Goal: Transaction & Acquisition: Purchase product/service

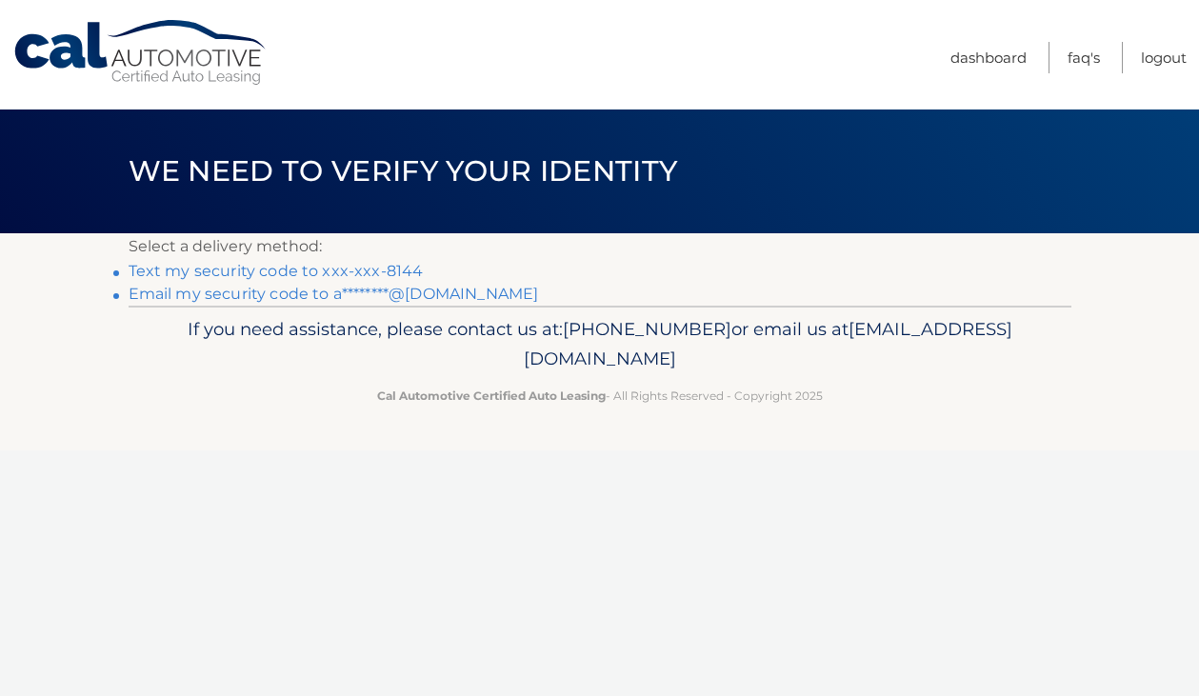
click at [385, 272] on link "Text my security code to xxx-xxx-8144" at bounding box center [276, 271] width 295 height 18
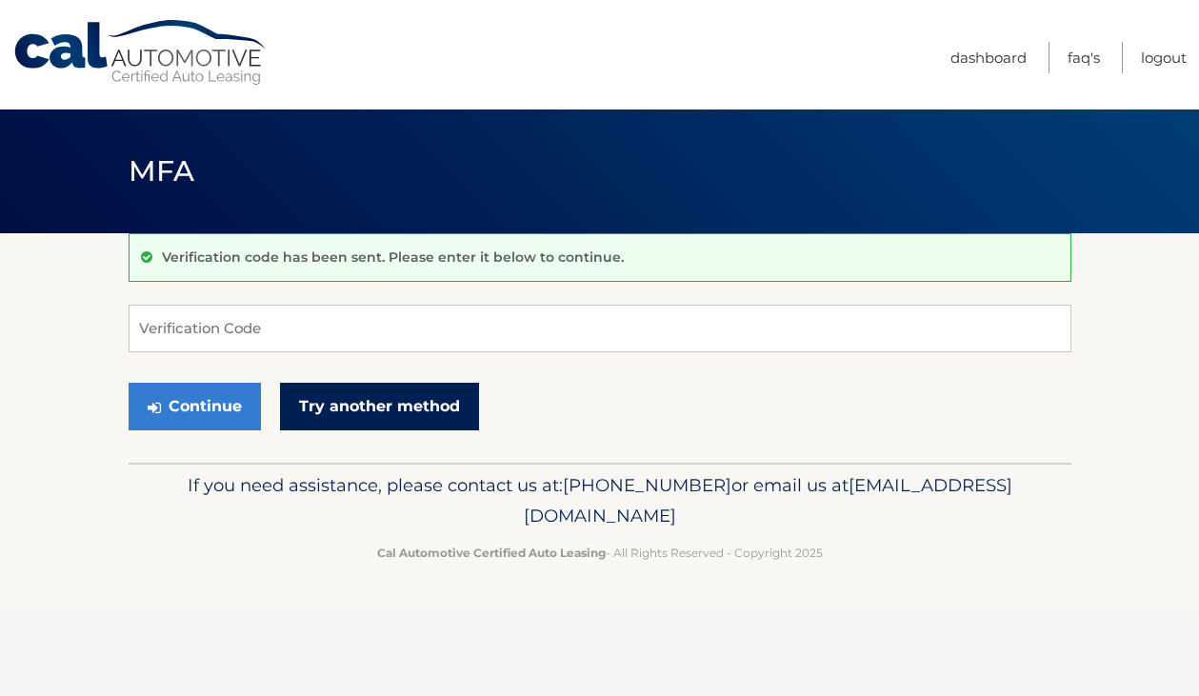
click at [318, 406] on link "Try another method" at bounding box center [379, 407] width 199 height 48
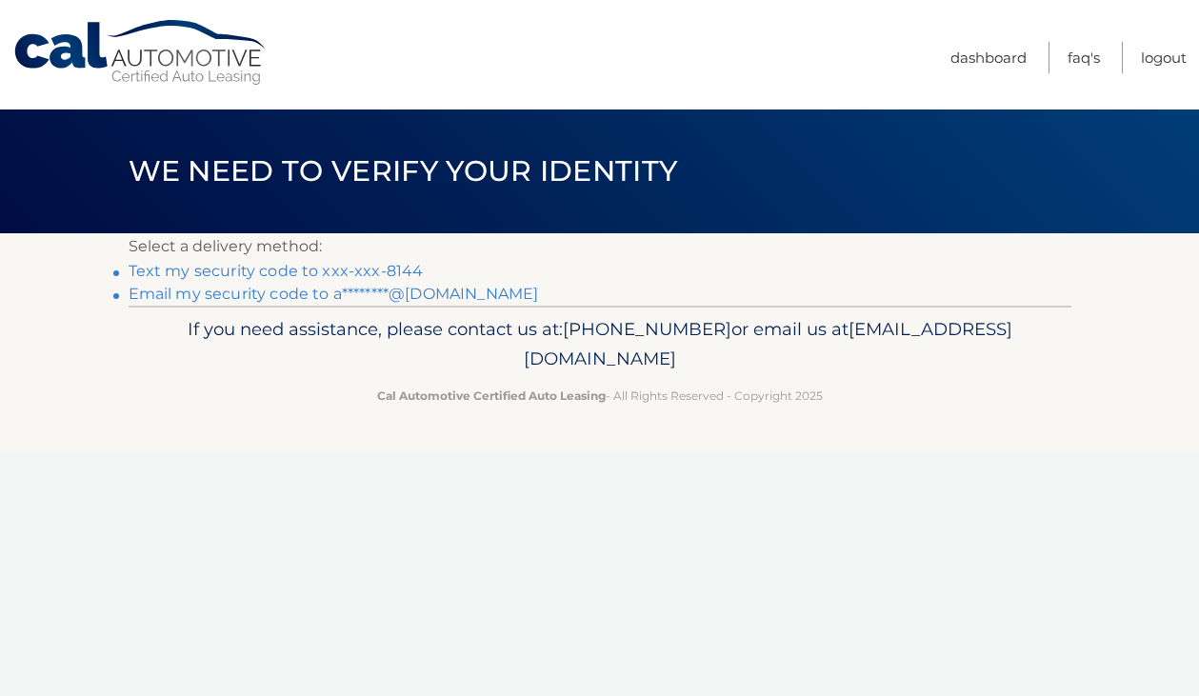
click at [373, 288] on link "Email my security code to a********@[DOMAIN_NAME]" at bounding box center [334, 294] width 411 height 18
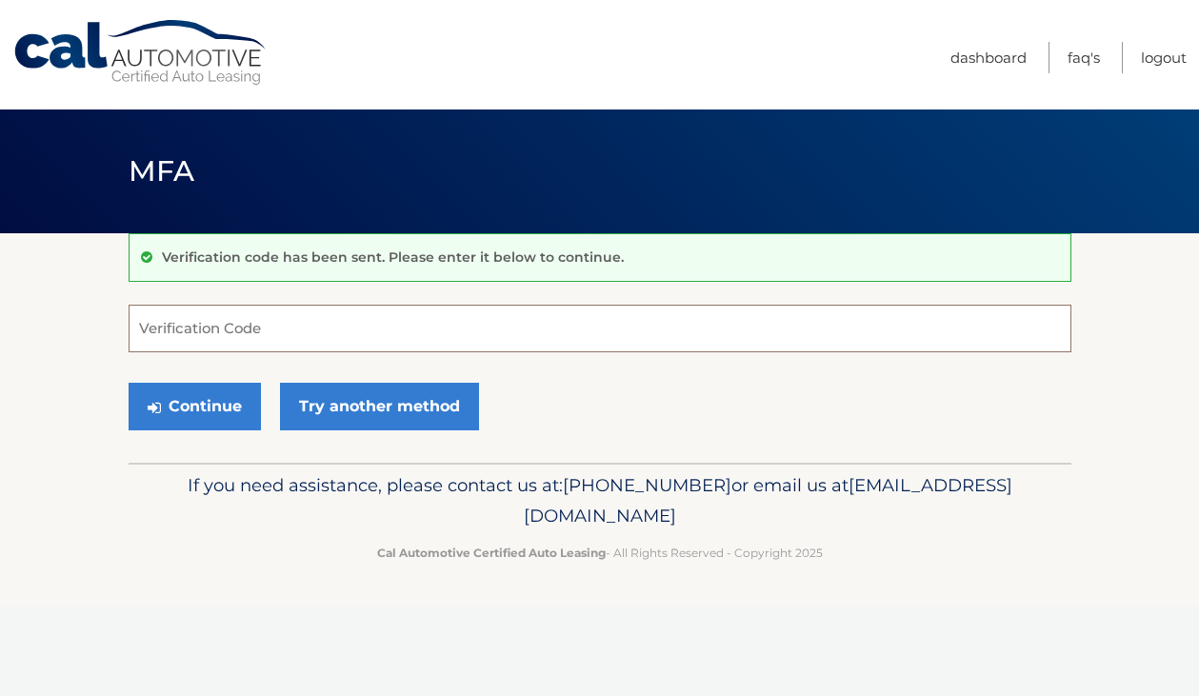
click at [396, 329] on input "Verification Code" at bounding box center [600, 329] width 943 height 48
click at [550, 337] on input "Verification Code" at bounding box center [600, 329] width 943 height 48
paste input "500265"
click at [129, 383] on button "Continue" at bounding box center [195, 407] width 132 height 48
click at [155, 426] on button "Continue" at bounding box center [195, 407] width 132 height 48
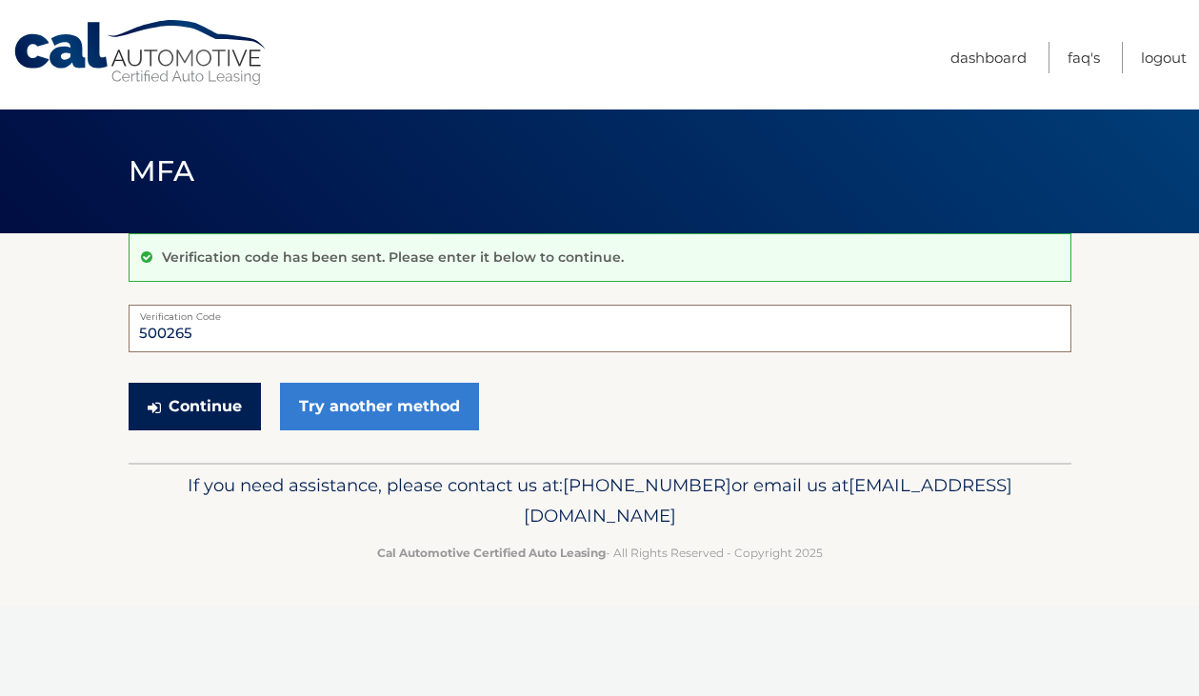
type input "500265"
click at [198, 395] on button "Continue" at bounding box center [195, 407] width 132 height 48
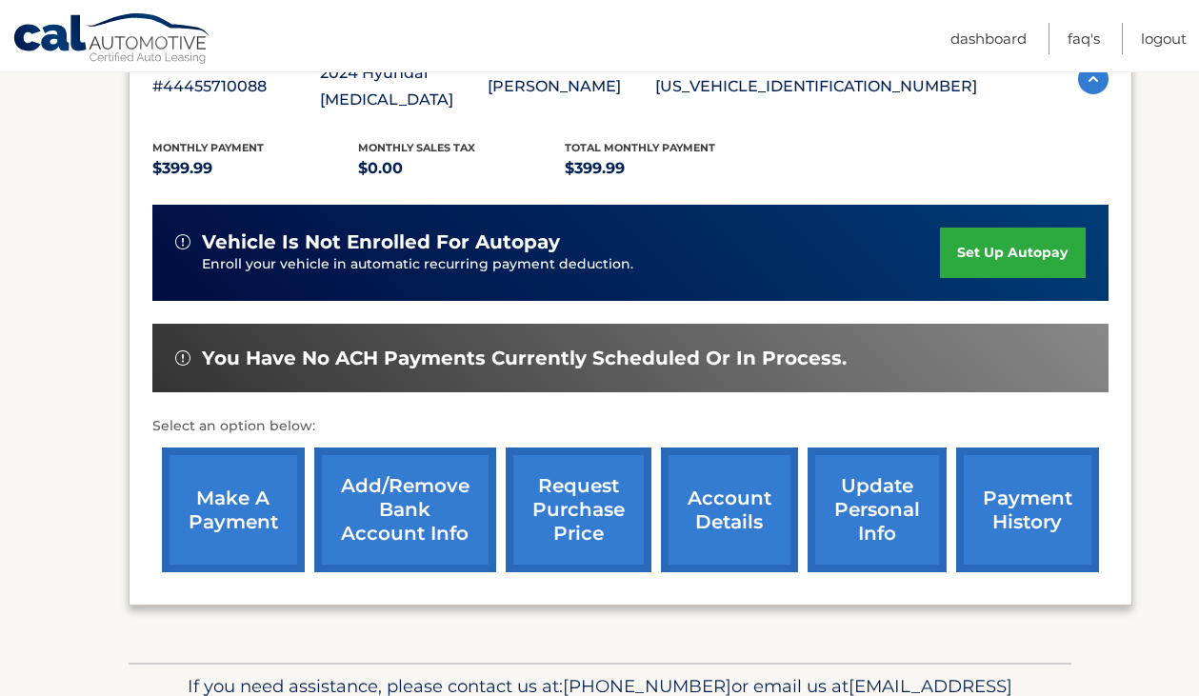
scroll to position [457, 0]
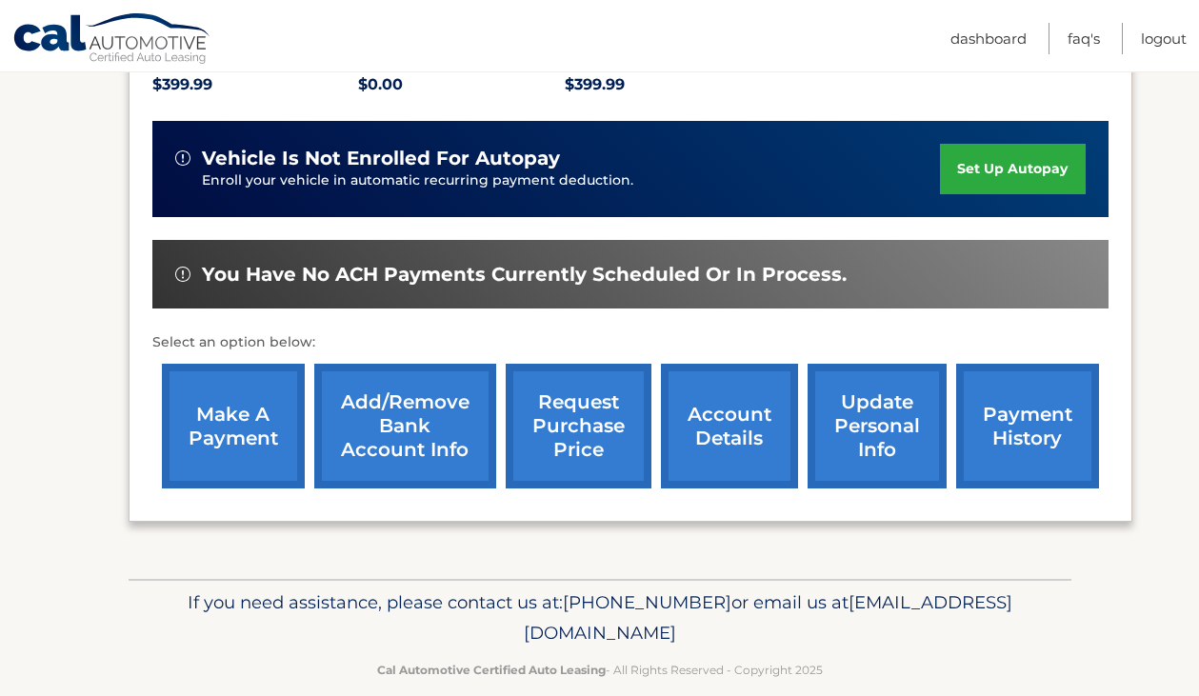
click at [275, 364] on link "make a payment" at bounding box center [233, 426] width 143 height 125
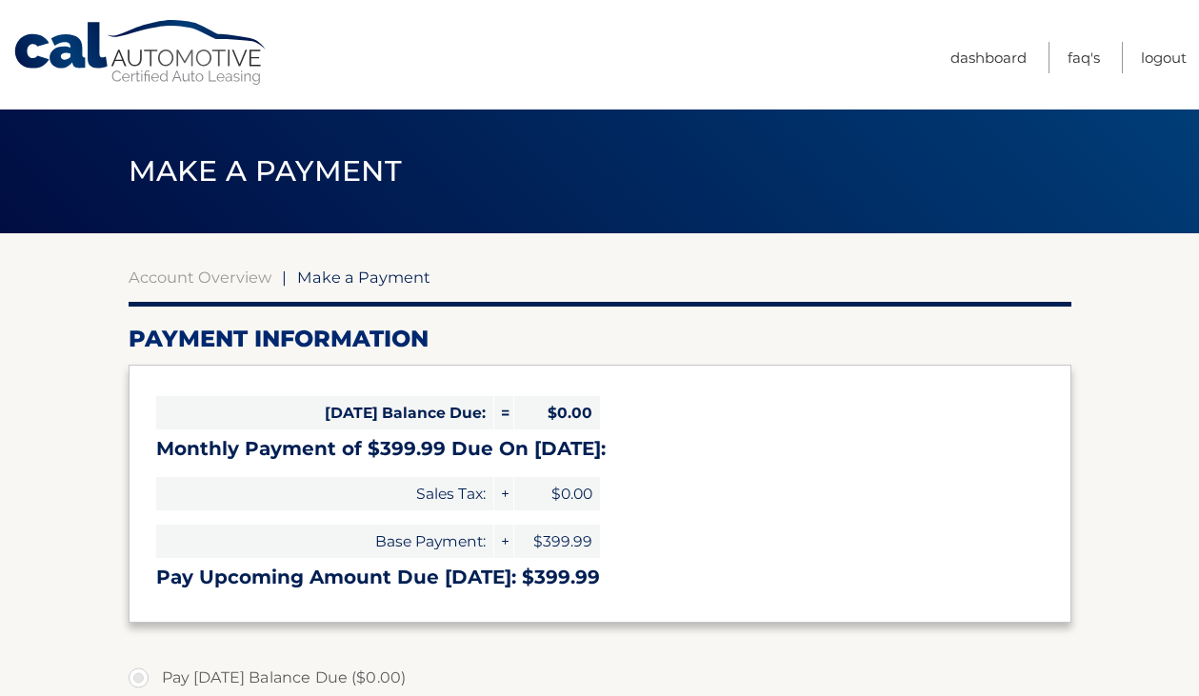
select select "YzhhZWZiODMtN2Y4My00NWEzLWIwYWMtOGFkZTEzMWE1ZTYz"
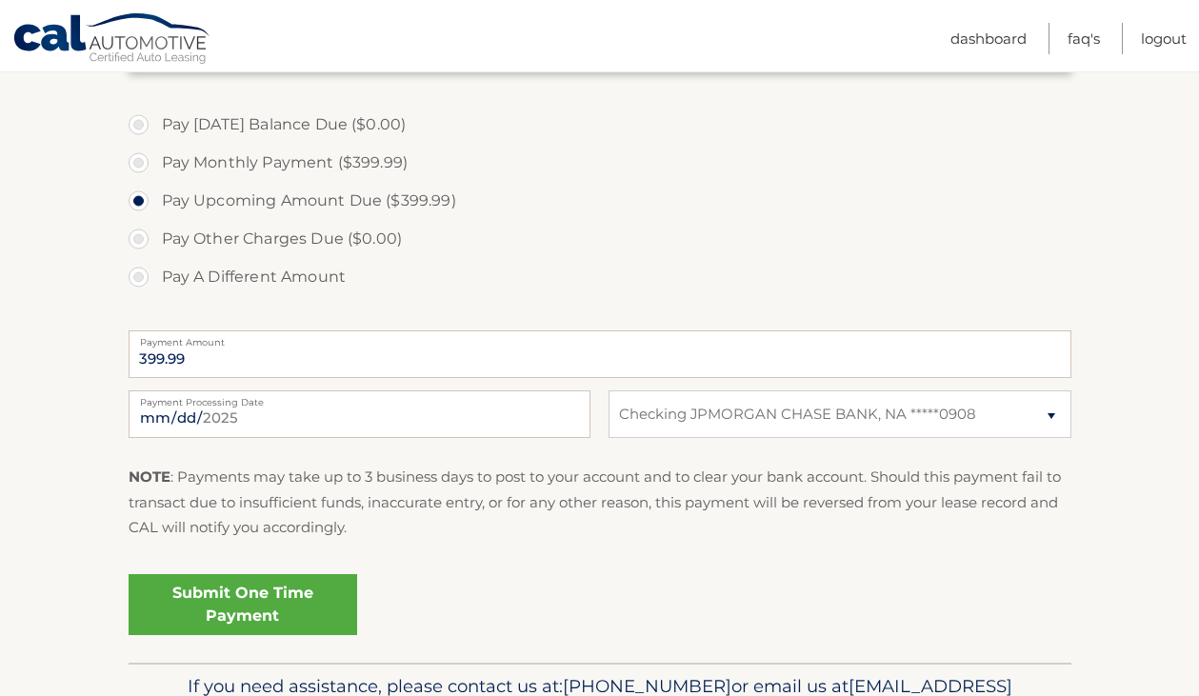
scroll to position [562, 0]
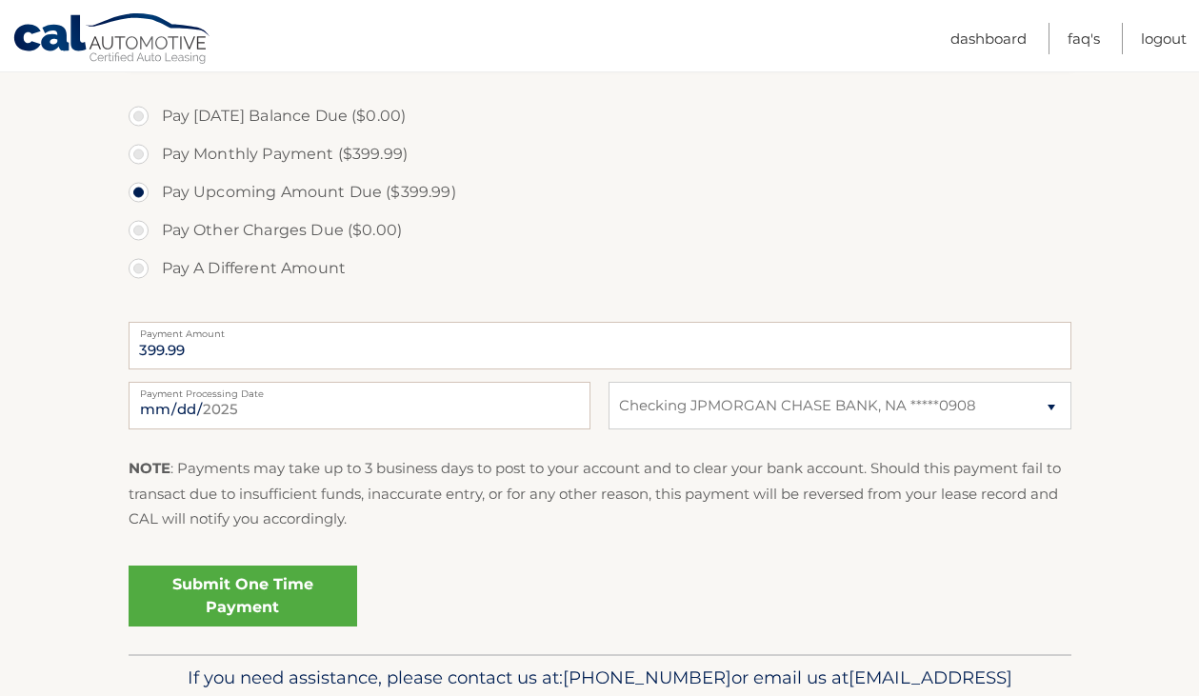
click at [140, 157] on label "Pay Monthly Payment ($399.99)" at bounding box center [600, 154] width 943 height 38
click at [140, 157] on input "Pay Monthly Payment ($399.99)" at bounding box center [145, 150] width 19 height 30
radio input "true"
click at [139, 191] on label "Pay Upcoming Amount Due ($399.99)" at bounding box center [600, 192] width 943 height 38
click at [139, 191] on input "Pay Upcoming Amount Due ($399.99)" at bounding box center [145, 188] width 19 height 30
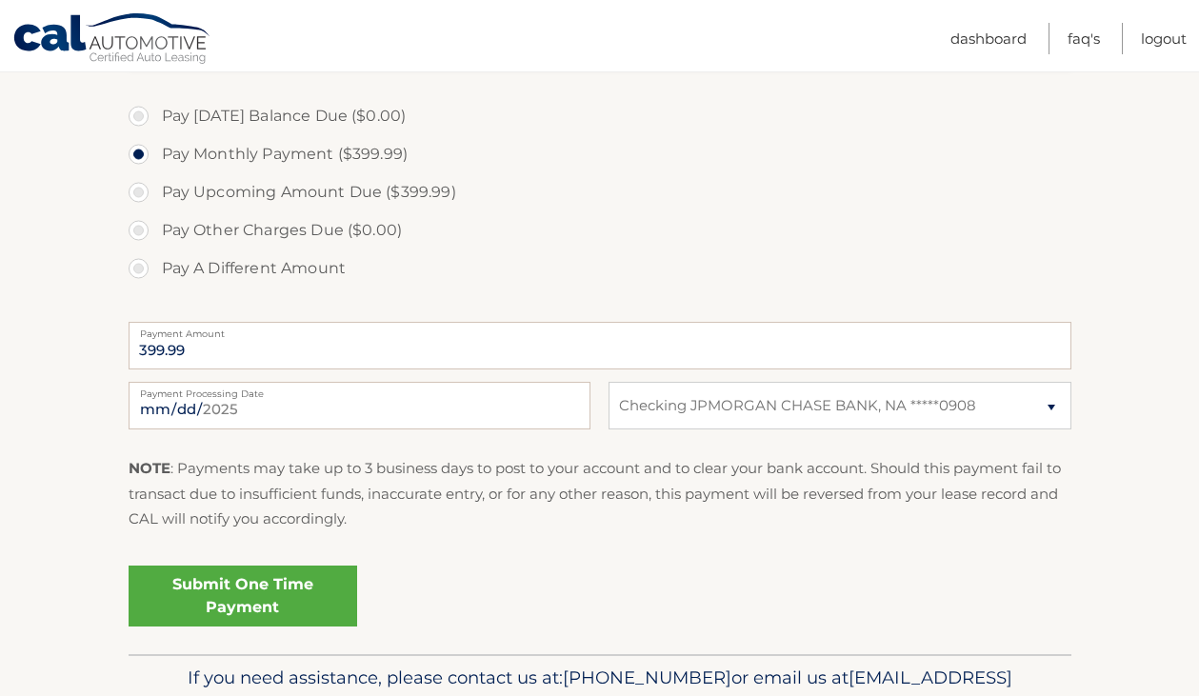
radio input "true"
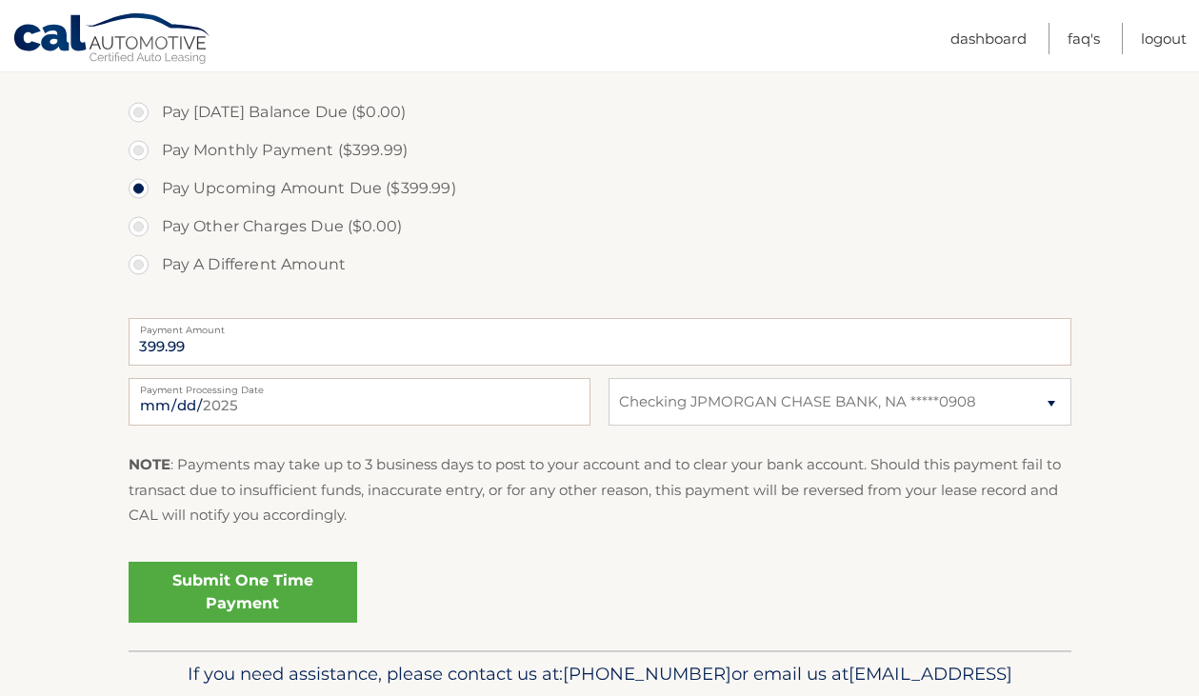
scroll to position [561, 0]
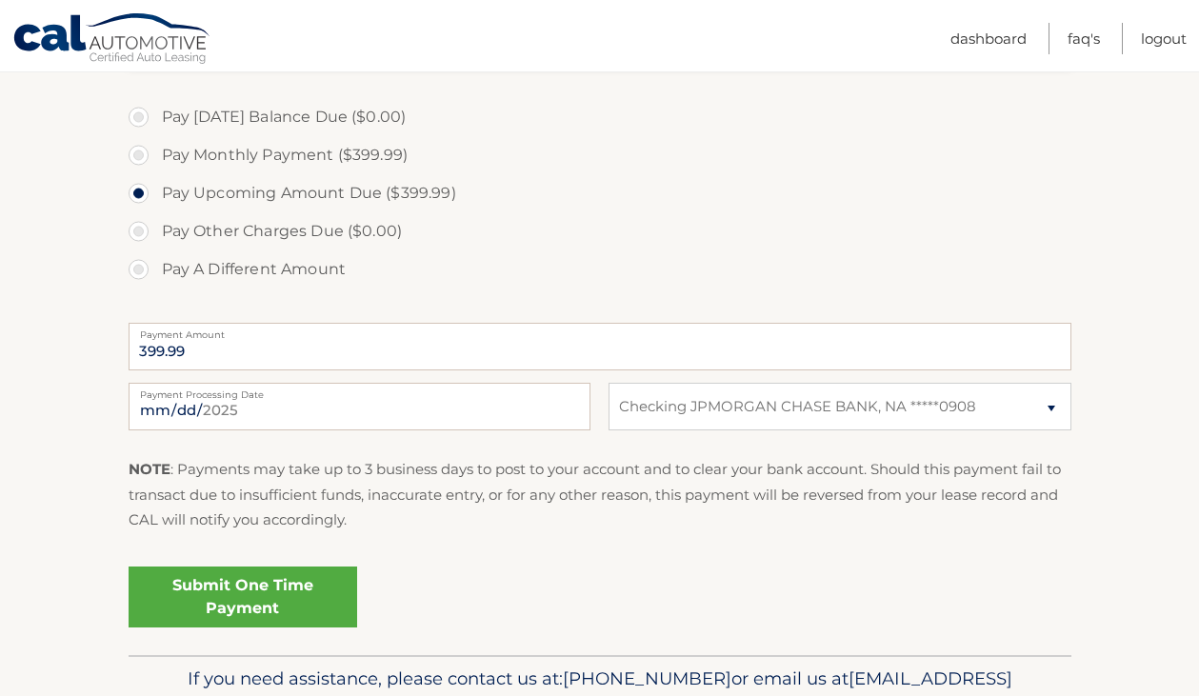
click at [301, 593] on link "Submit One Time Payment" at bounding box center [243, 597] width 229 height 61
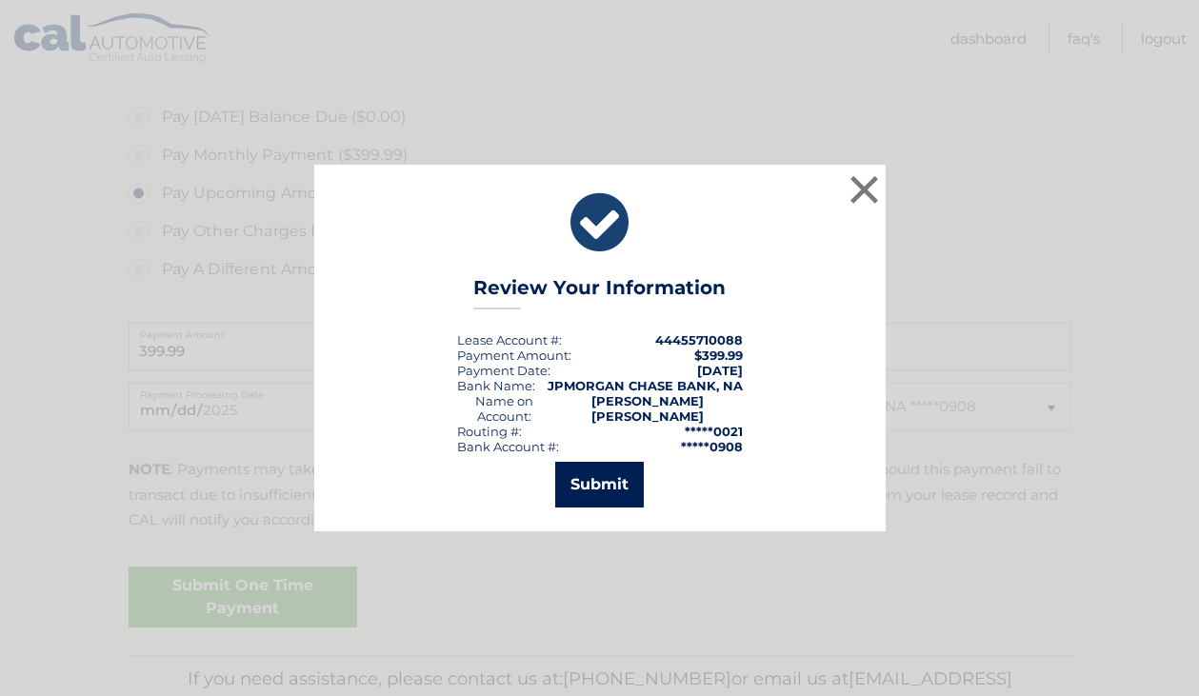
click at [580, 484] on button "Submit" at bounding box center [599, 485] width 89 height 46
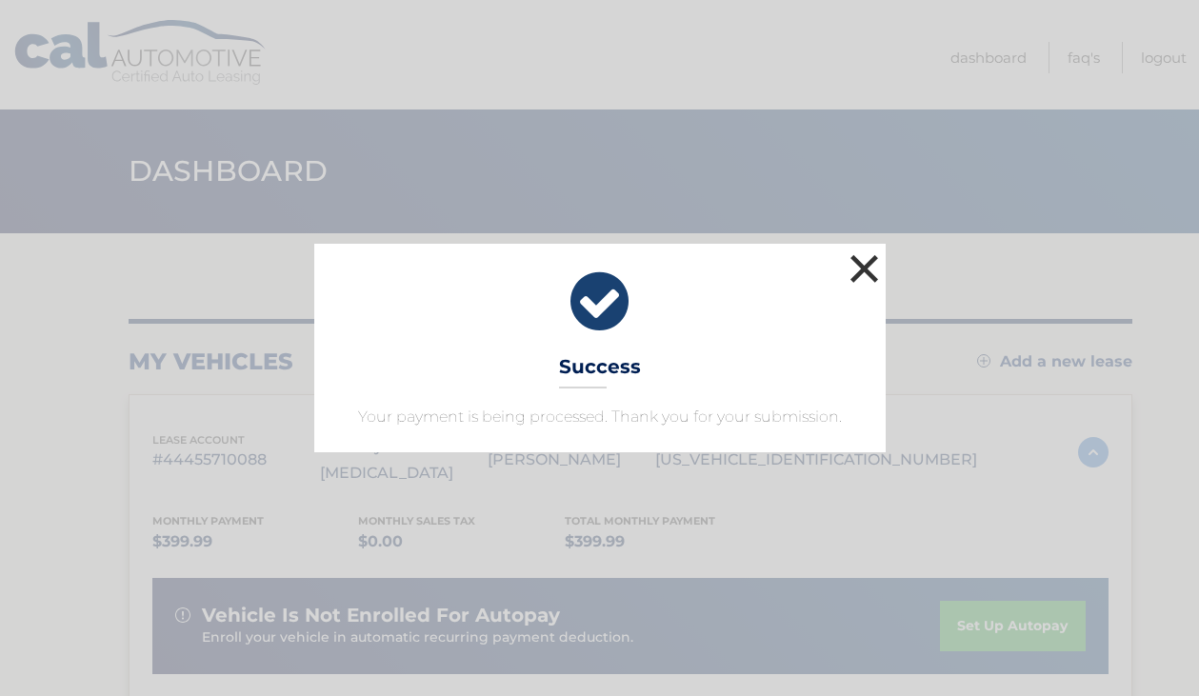
click at [873, 263] on button "×" at bounding box center [865, 269] width 38 height 38
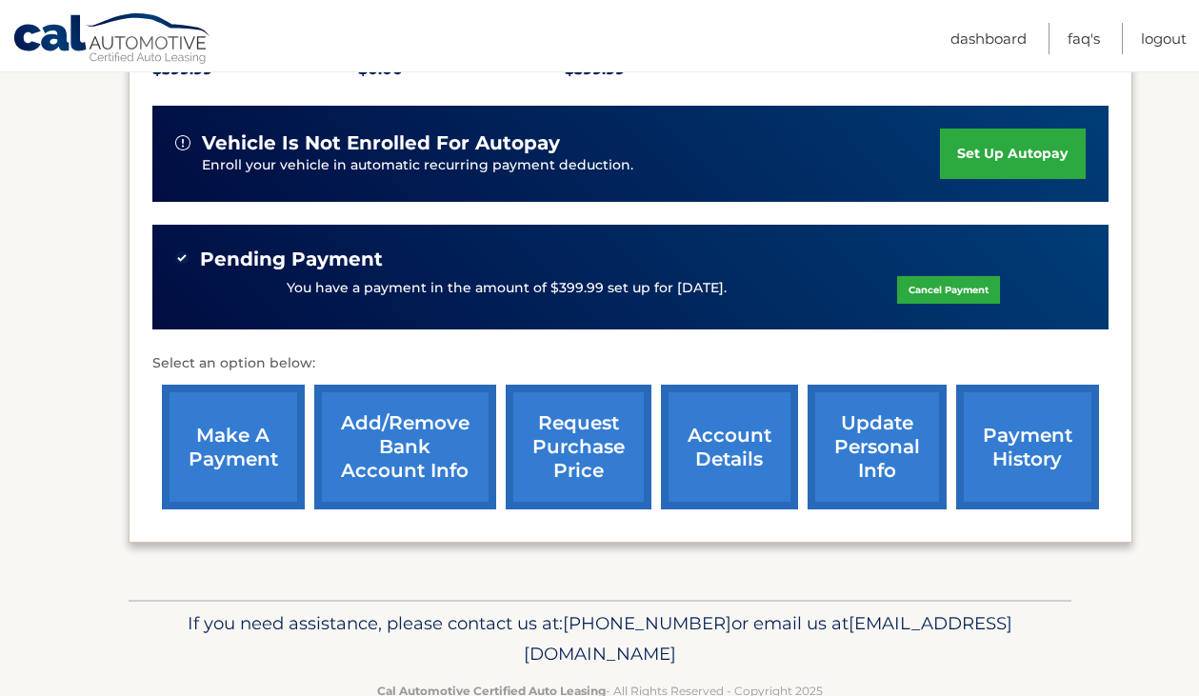
scroll to position [493, 0]
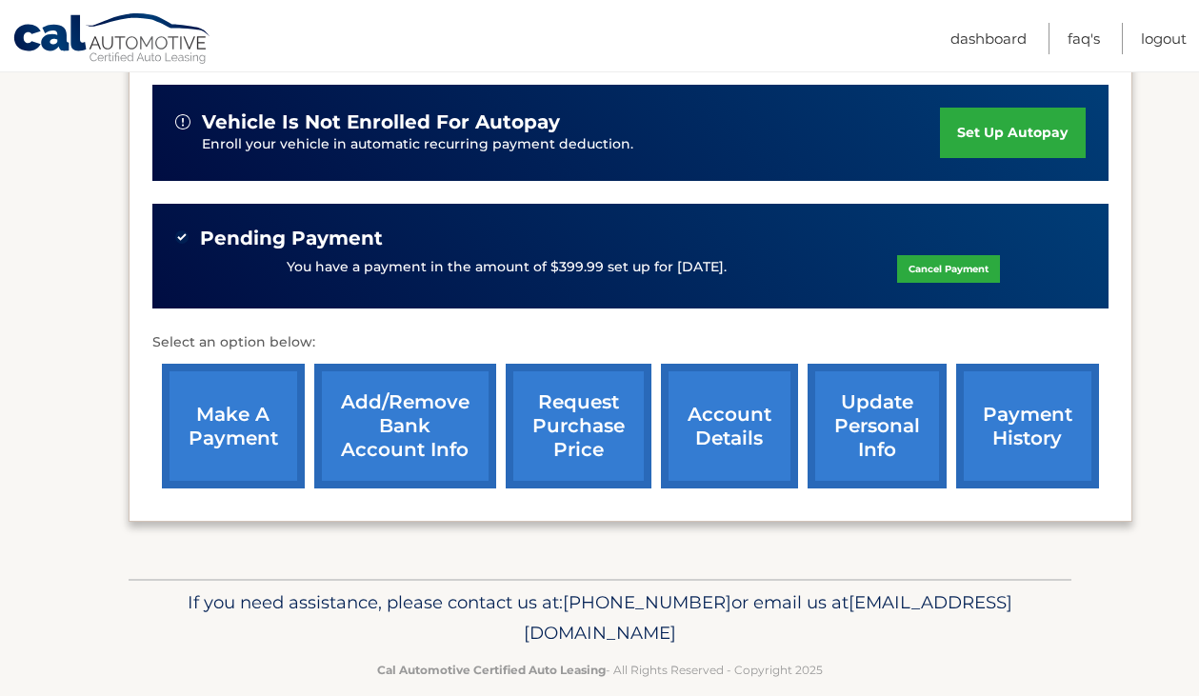
click at [988, 426] on link "payment history" at bounding box center [1027, 426] width 143 height 125
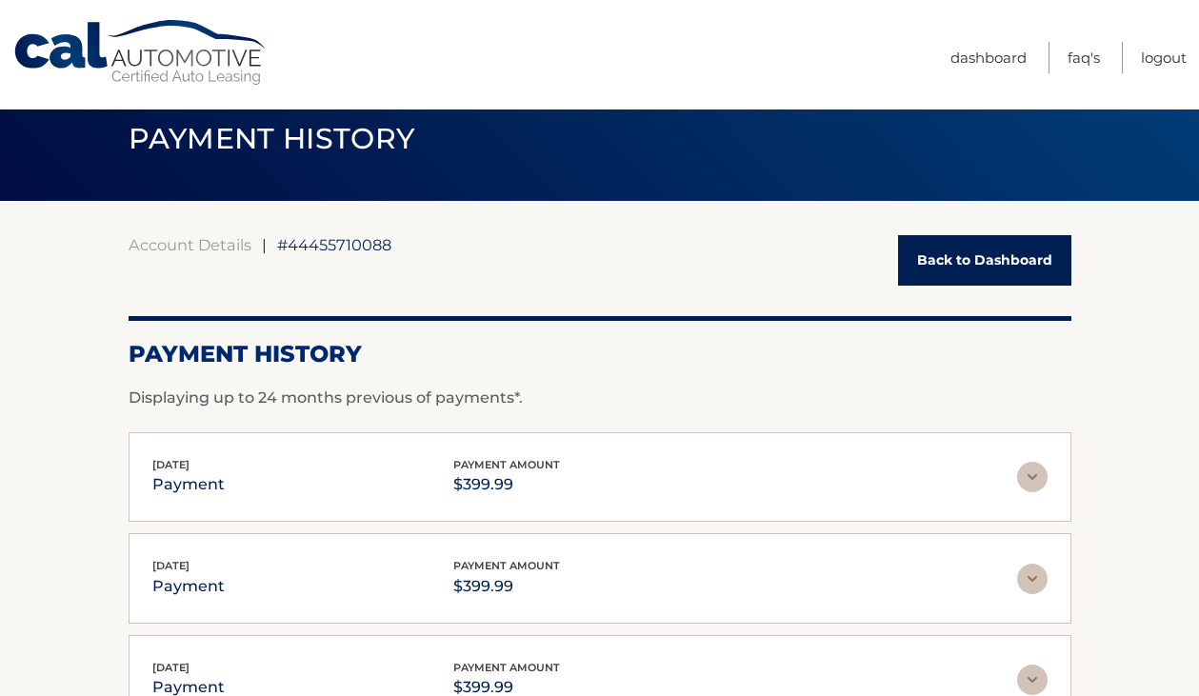
scroll to position [43, 0]
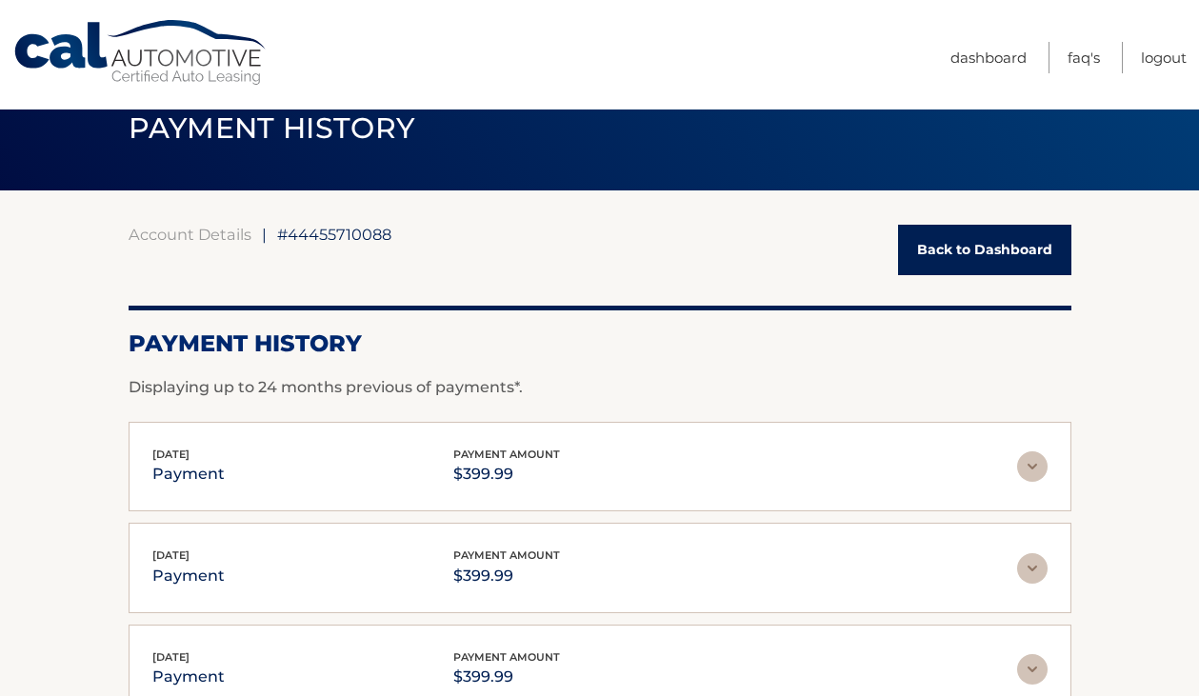
click at [948, 260] on link "Back to Dashboard" at bounding box center [984, 250] width 173 height 50
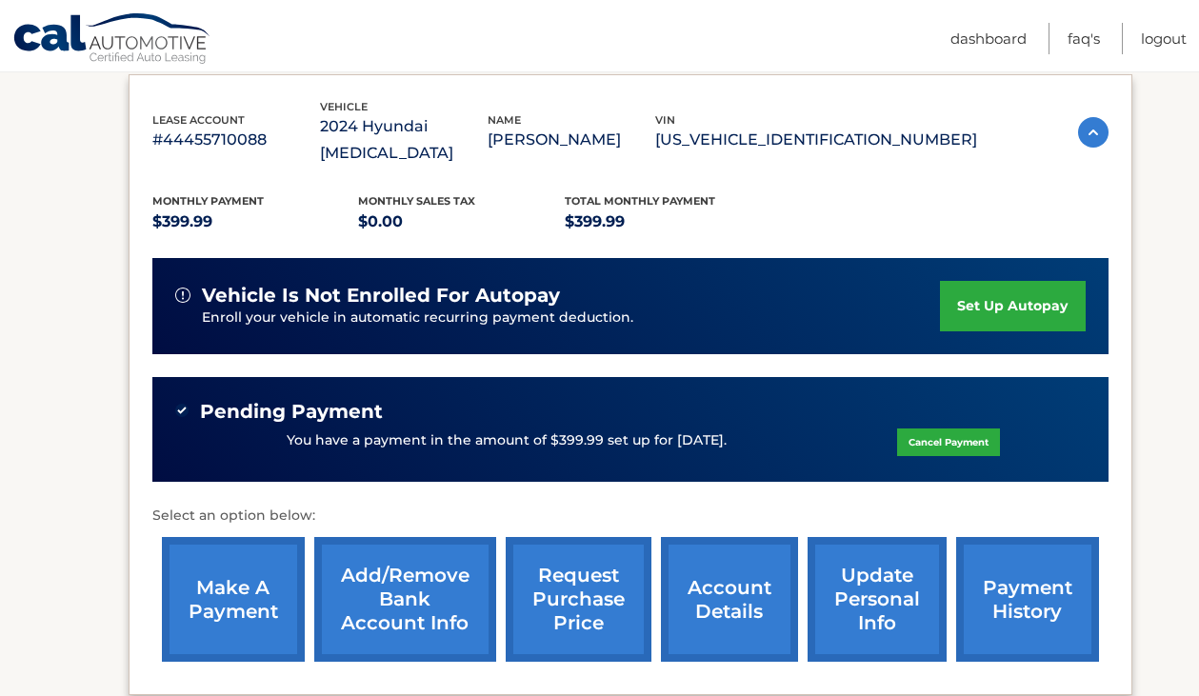
scroll to position [322, 0]
